Goal: Task Accomplishment & Management: Use online tool/utility

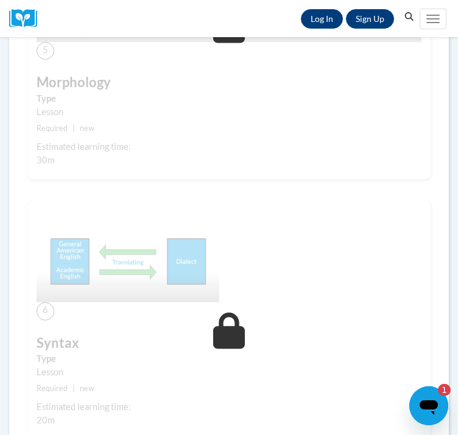
scroll to position [1931, 0]
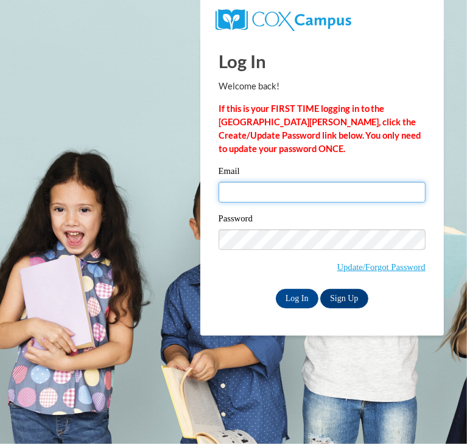
click at [292, 199] on input "Email" at bounding box center [322, 192] width 207 height 21
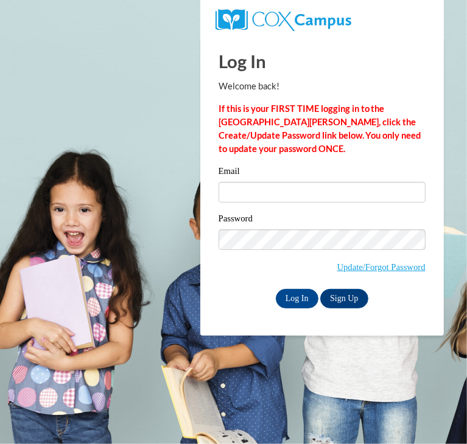
click at [339, 217] on label "Password" at bounding box center [322, 220] width 207 height 12
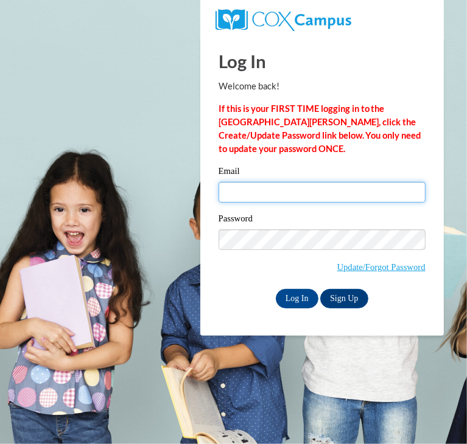
type input "mestori@sunprairieschools.org"
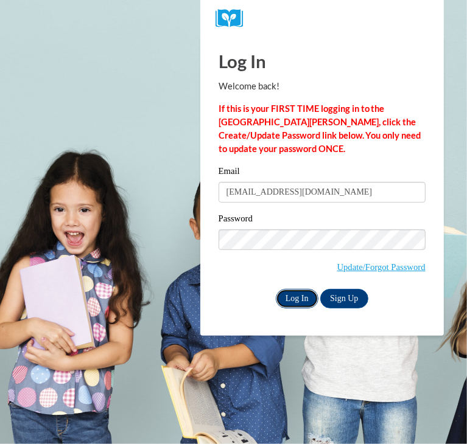
click at [303, 294] on input "Log In" at bounding box center [297, 298] width 43 height 19
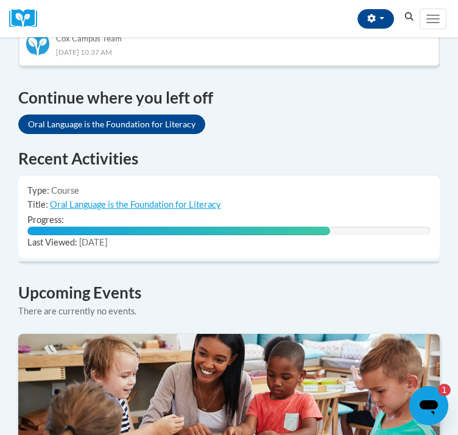
scroll to position [789, 0]
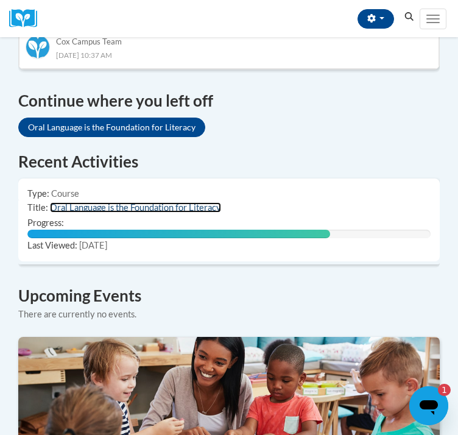
click at [170, 208] on link "Oral Language is the Foundation for Literacy" at bounding box center [135, 207] width 171 height 10
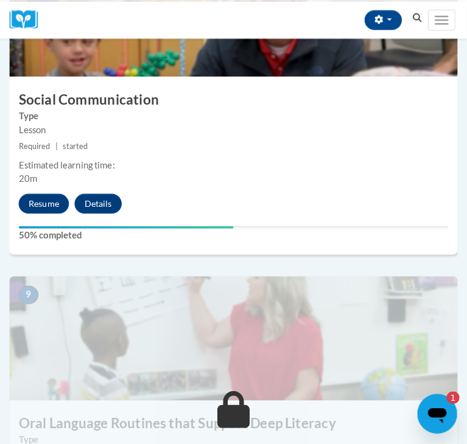
scroll to position [2434, 0]
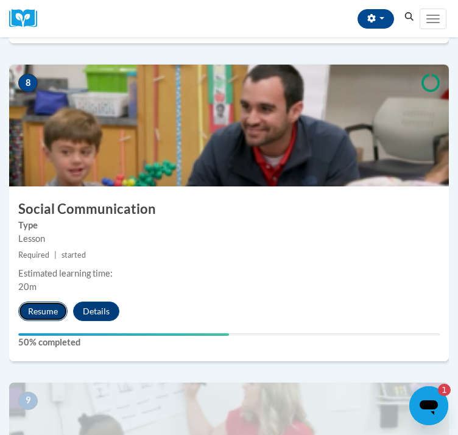
click at [44, 321] on button "Resume" at bounding box center [42, 310] width 49 height 19
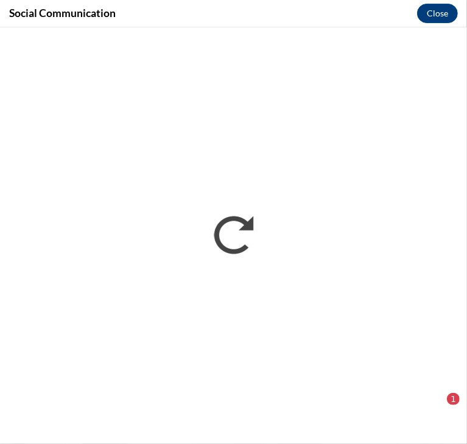
scroll to position [0, 0]
